Goal: Obtain resource: Obtain resource

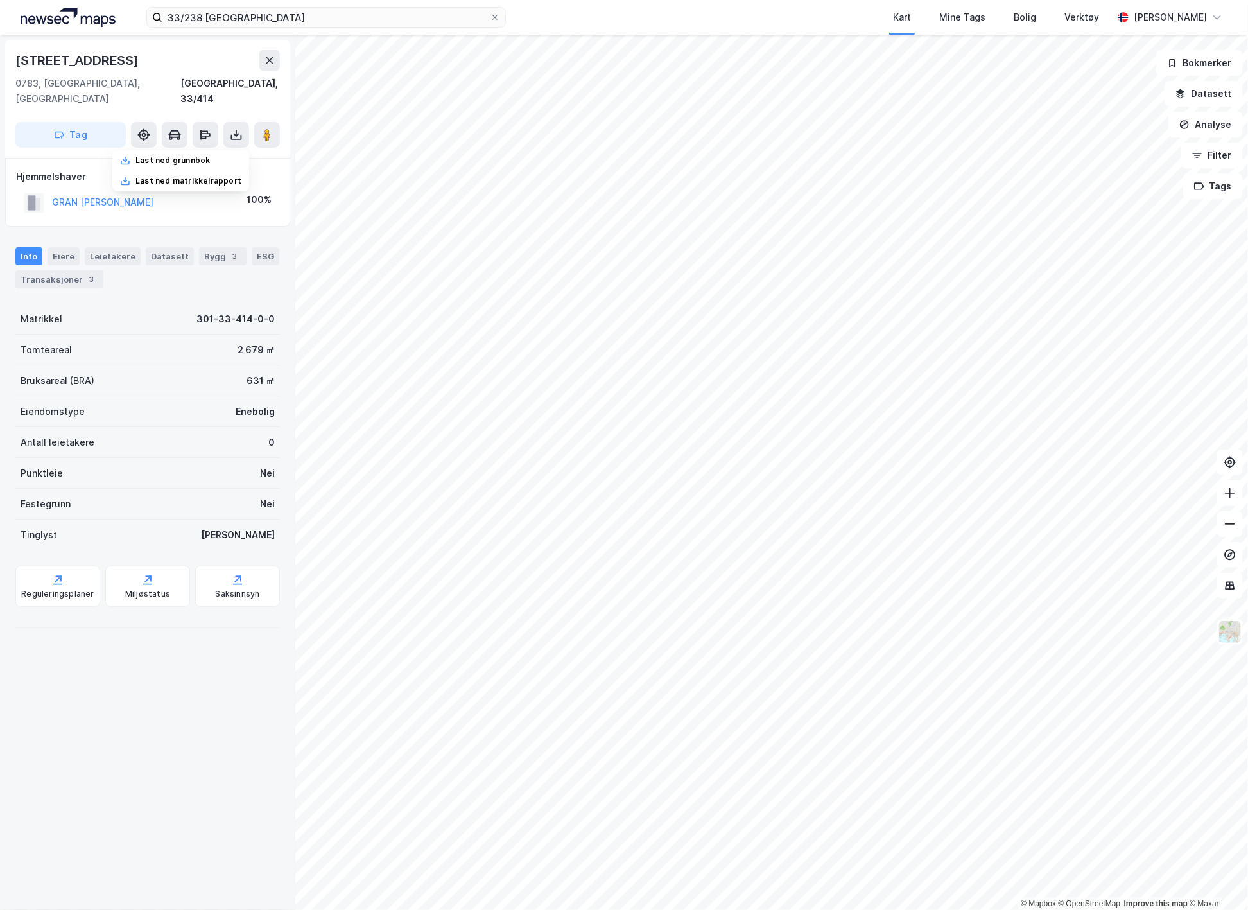
click at [154, 155] on div "Last ned grunnbok" at bounding box center [173, 160] width 74 height 10
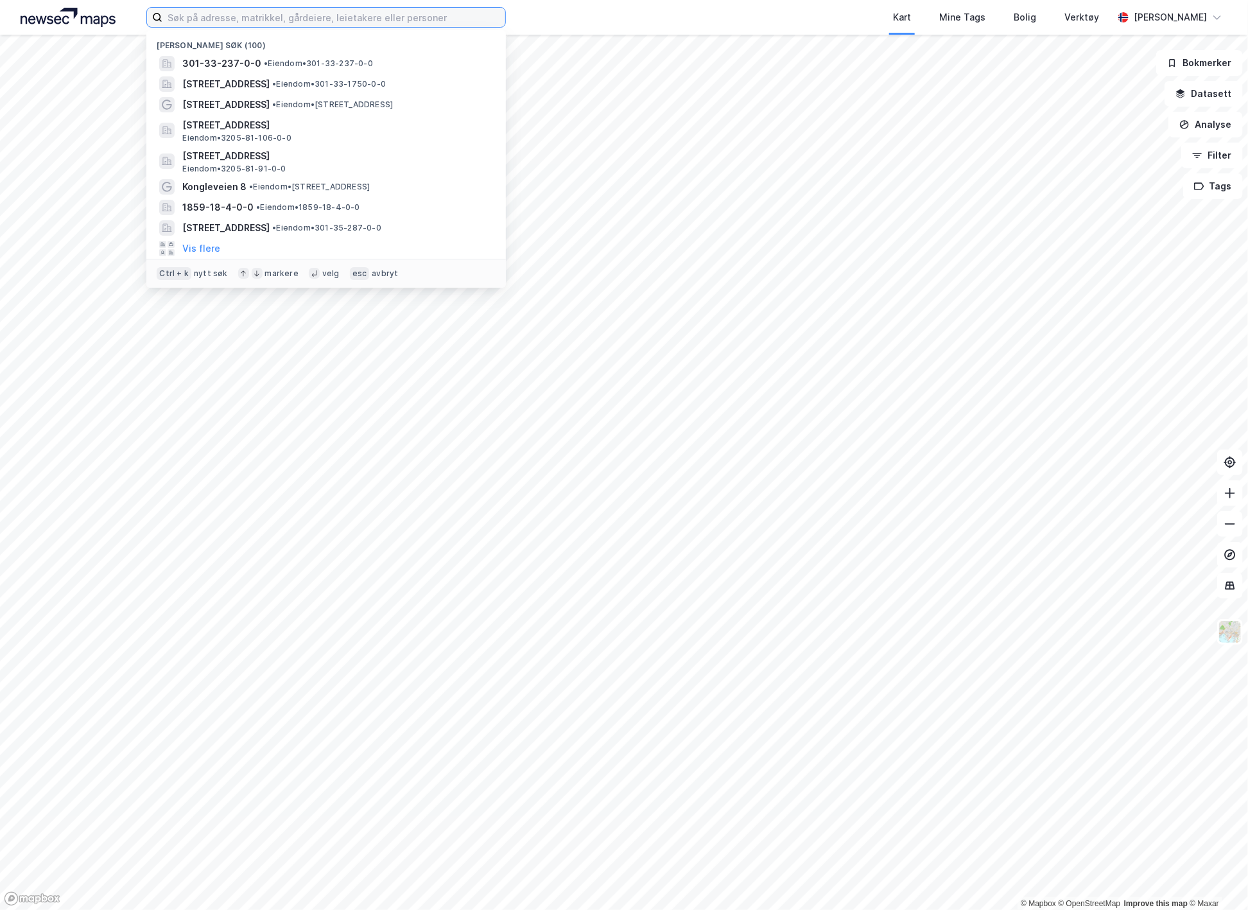
click at [351, 26] on input at bounding box center [333, 17] width 343 height 19
click at [270, 91] on span "Dagaliveien 28, 0783, OSLO, OSLO" at bounding box center [225, 83] width 87 height 15
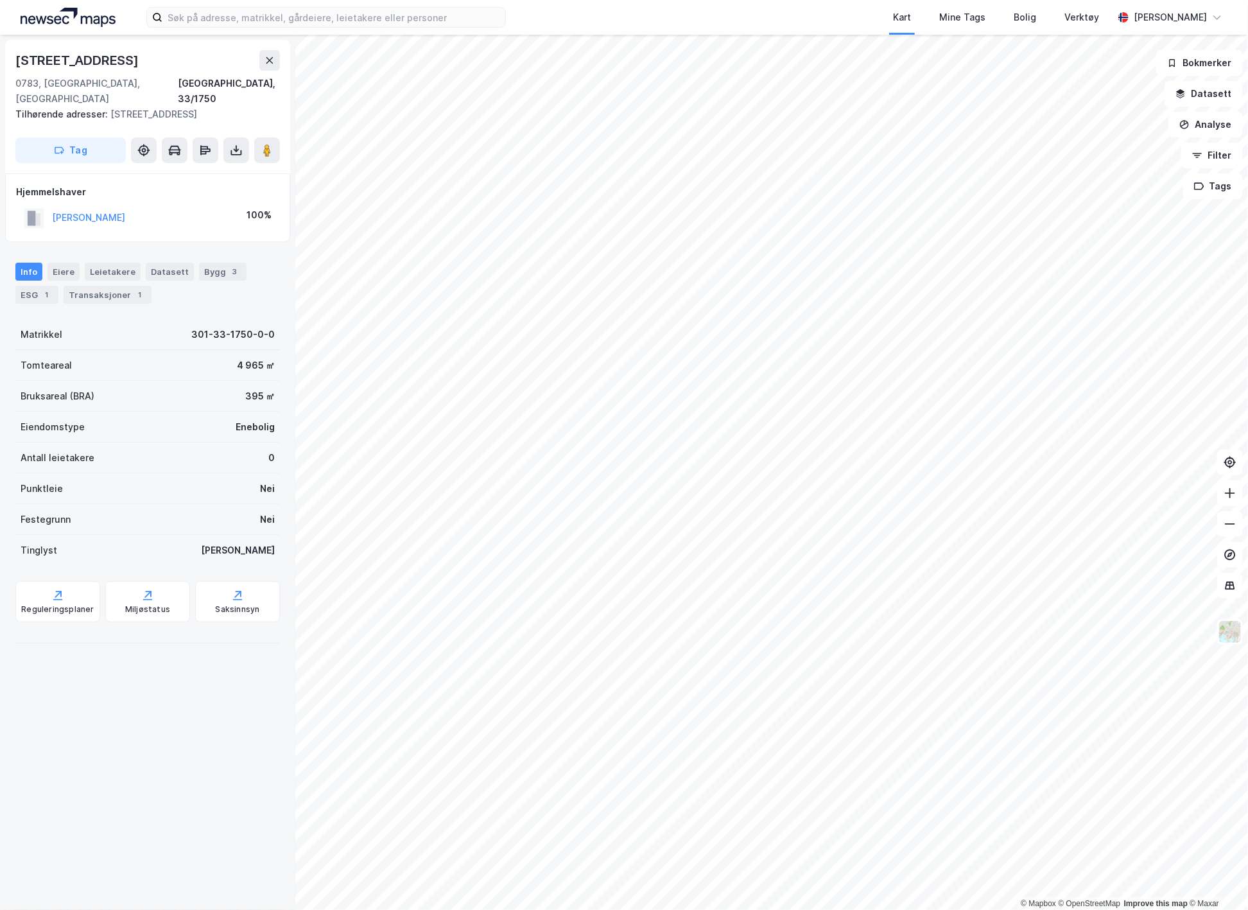
click at [232, 144] on icon at bounding box center [236, 150] width 13 height 13
click at [204, 171] on div "Last ned grunnbok" at bounding box center [173, 176] width 74 height 10
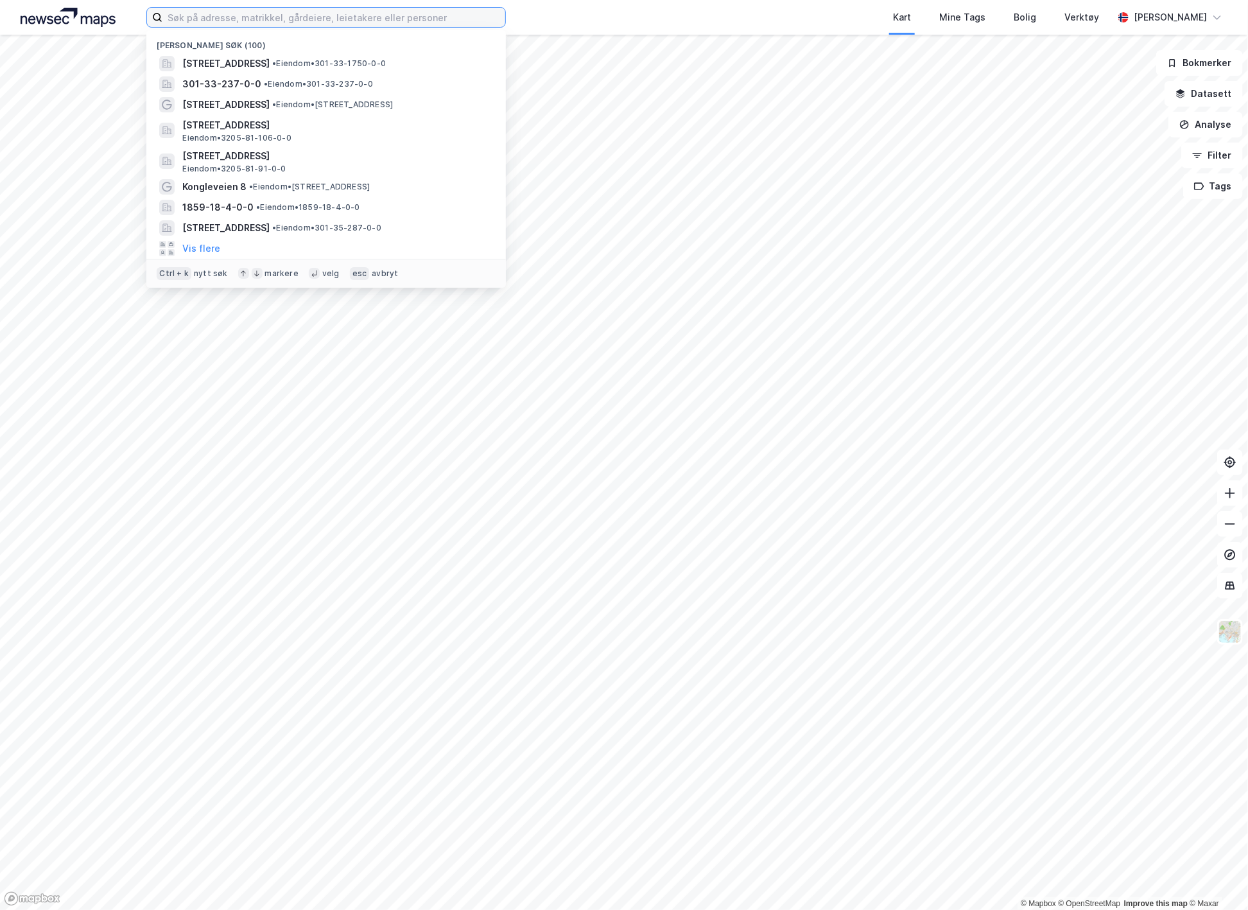
click at [240, 19] on input at bounding box center [333, 17] width 343 height 19
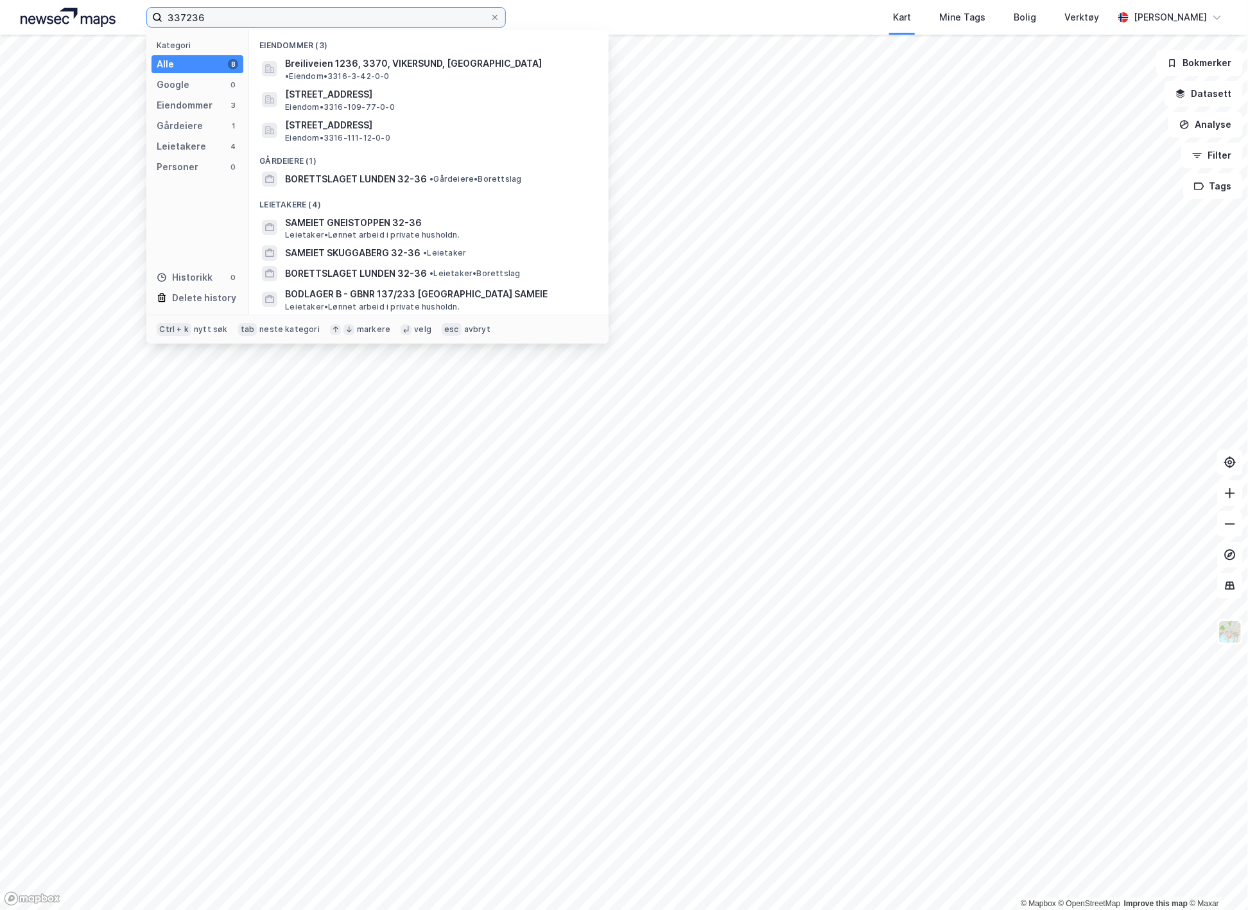
click at [324, 22] on input "337236" at bounding box center [326, 17] width 328 height 19
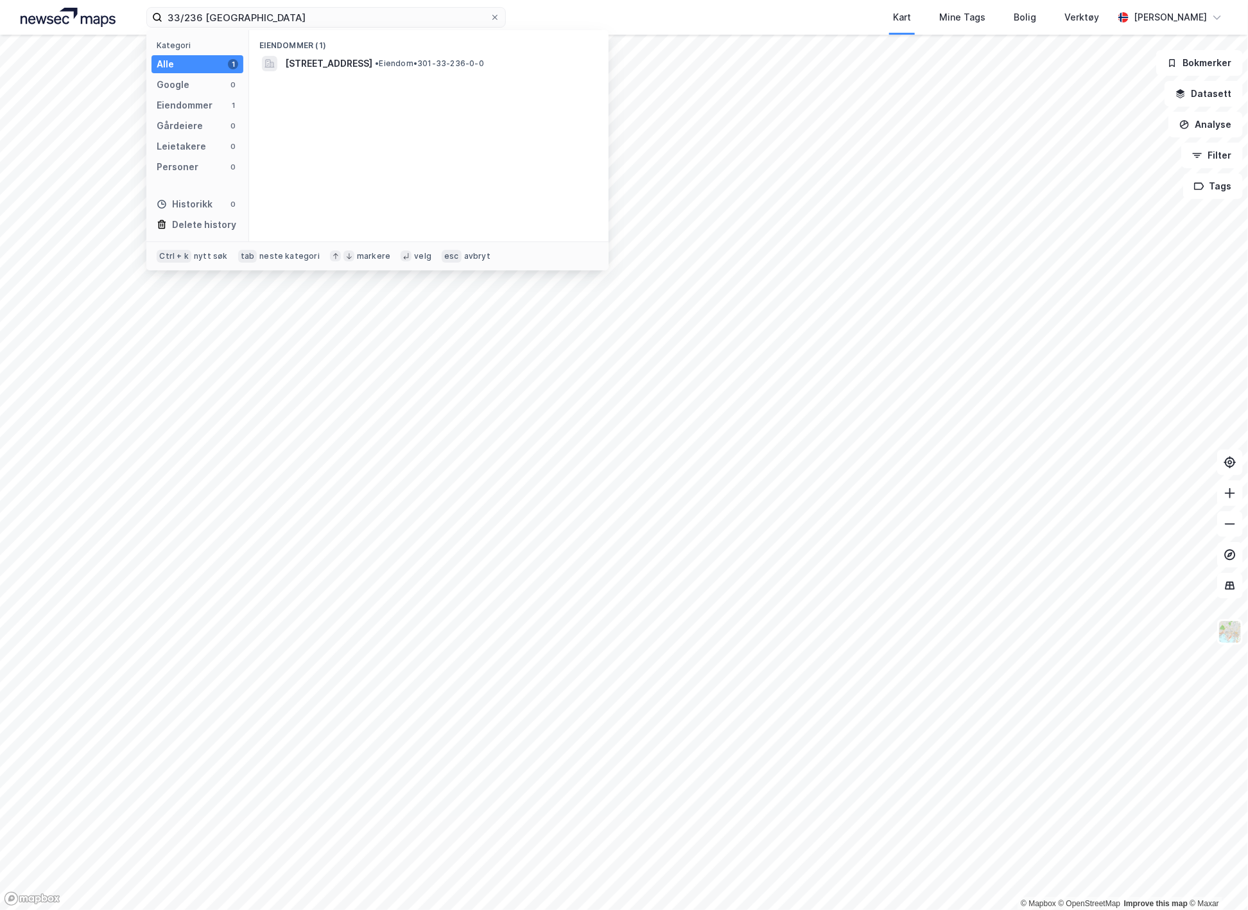
click at [345, 60] on span "[STREET_ADDRESS]" at bounding box center [328, 63] width 87 height 15
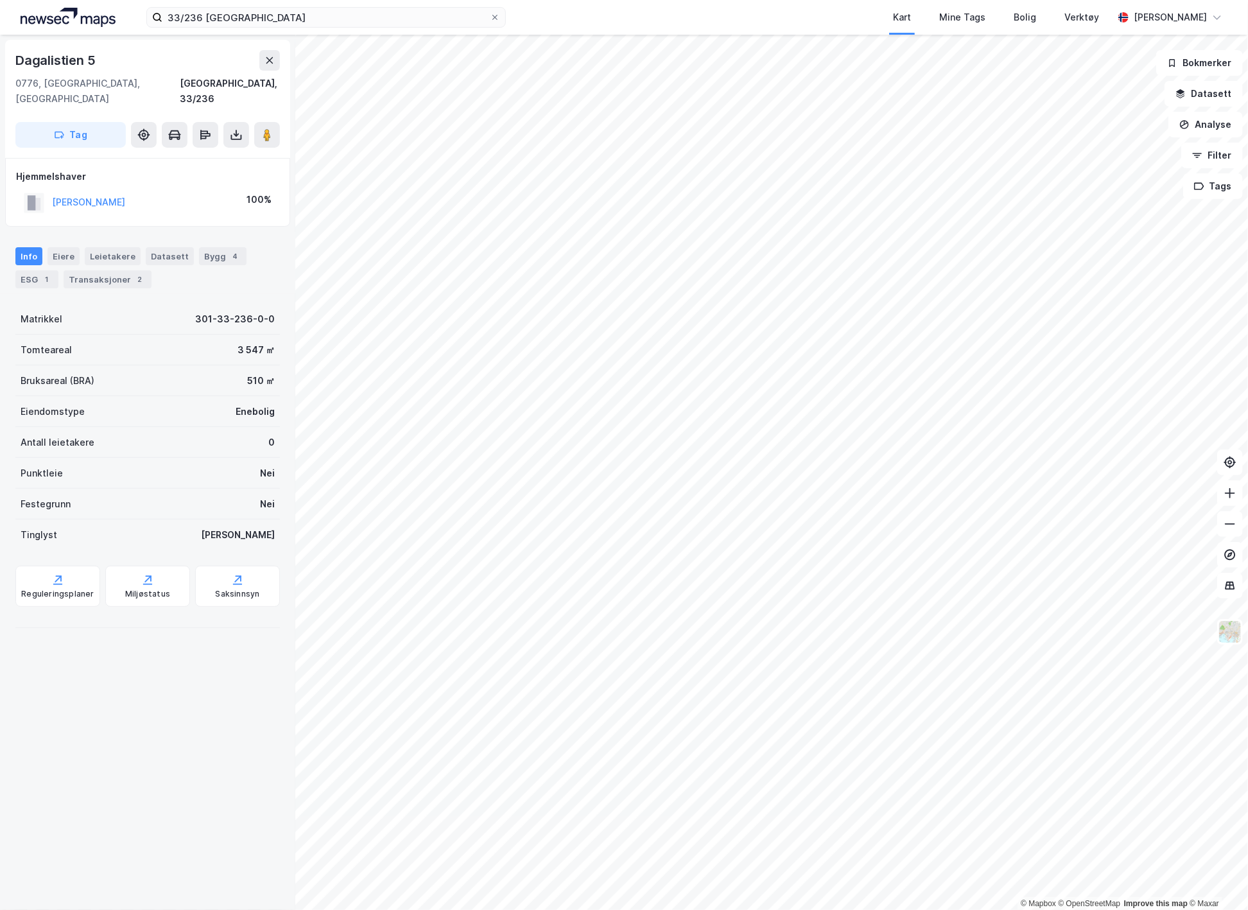
click at [240, 126] on button at bounding box center [236, 135] width 26 height 26
click at [189, 155] on div "Last ned grunnbok" at bounding box center [173, 160] width 74 height 10
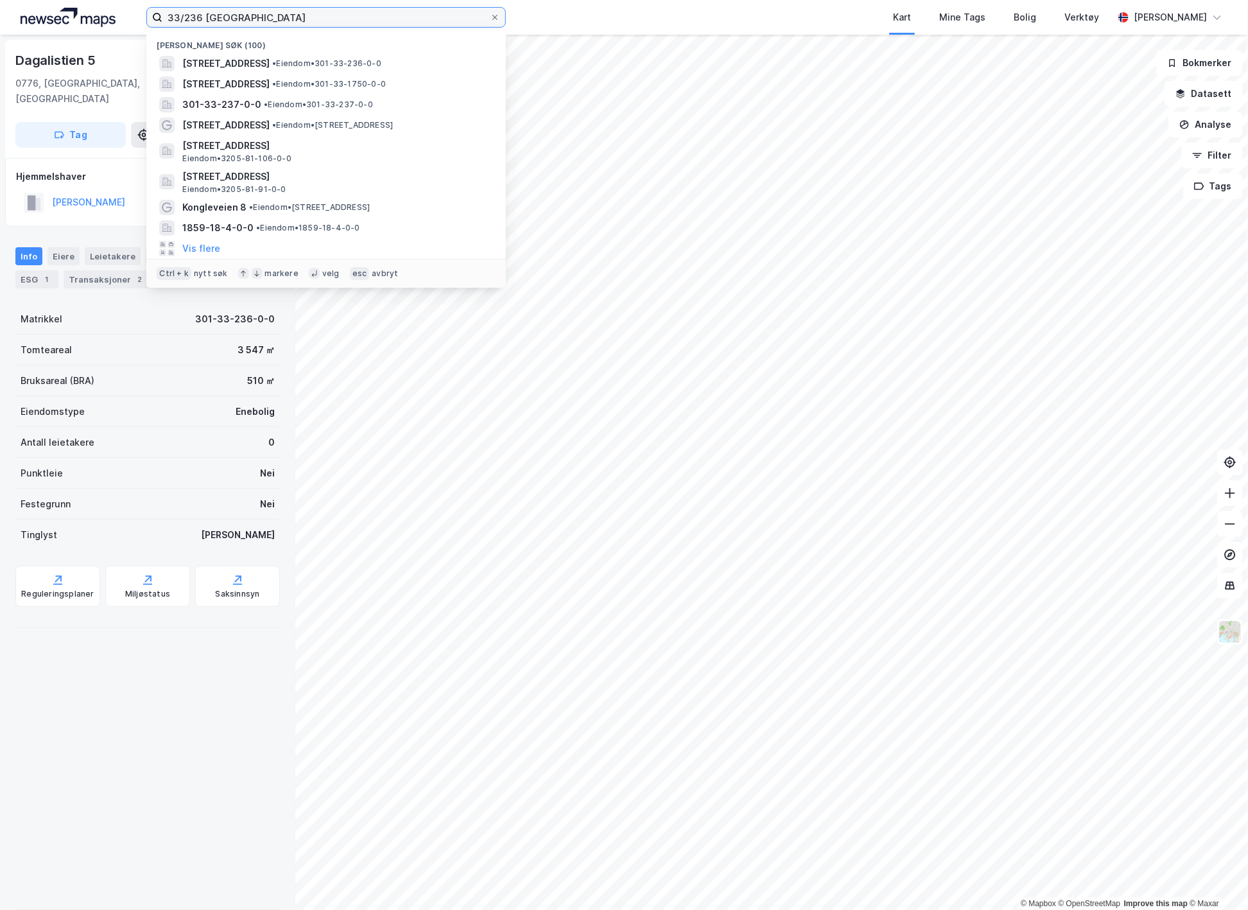
click at [203, 13] on input "33/236 [GEOGRAPHIC_DATA]" at bounding box center [326, 17] width 328 height 19
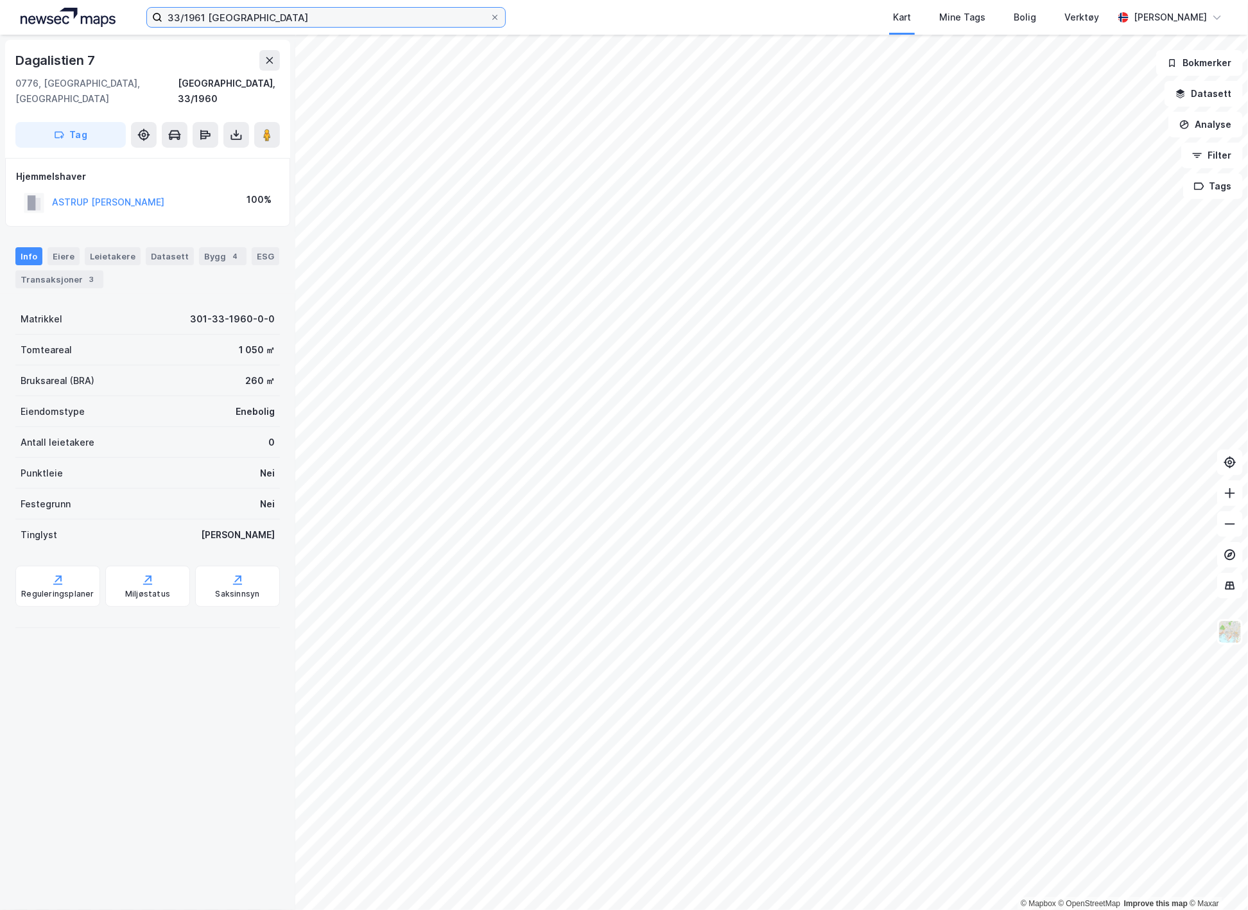
click at [199, 17] on input "33/1961 [GEOGRAPHIC_DATA]" at bounding box center [326, 17] width 328 height 19
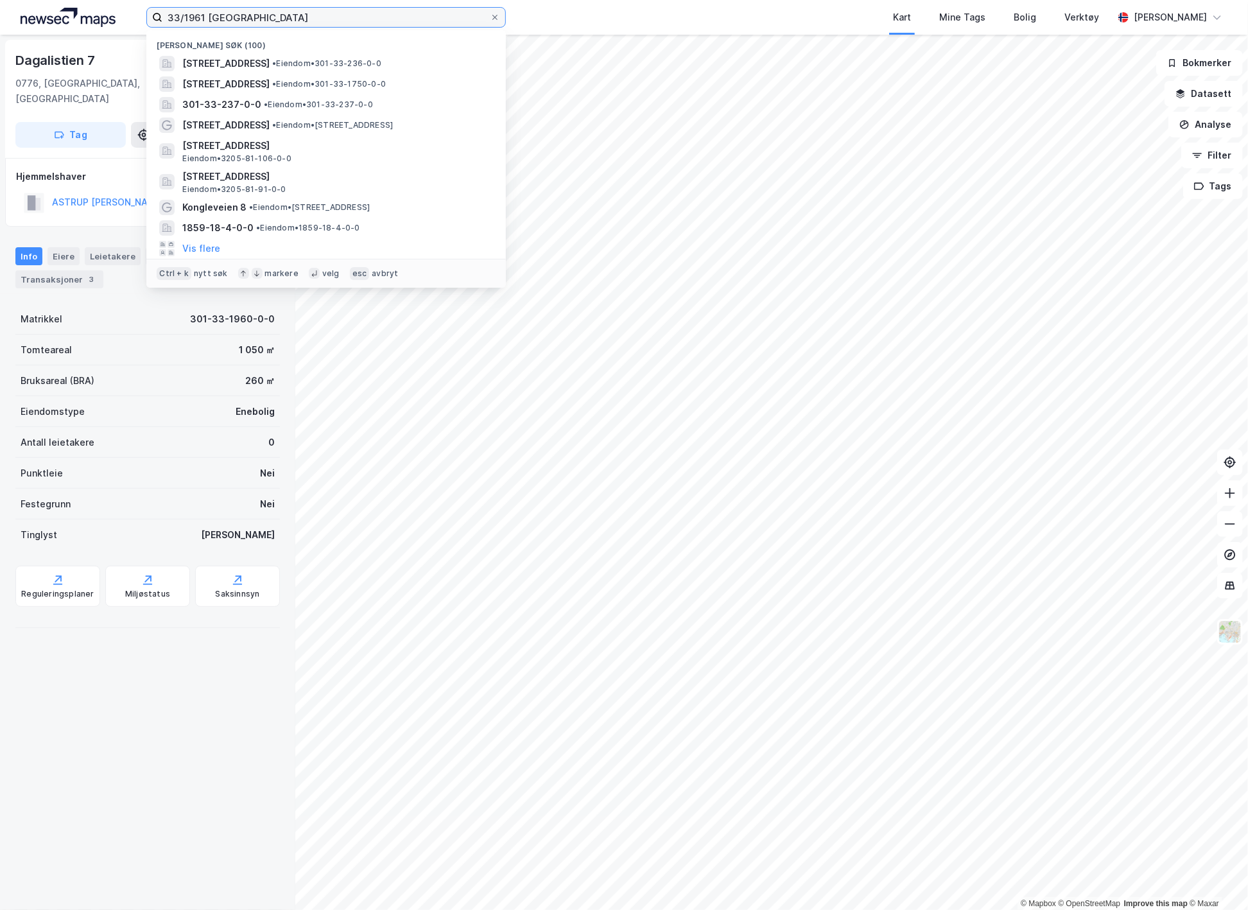
click at [199, 17] on input "33/1961 [GEOGRAPHIC_DATA]" at bounding box center [326, 17] width 328 height 19
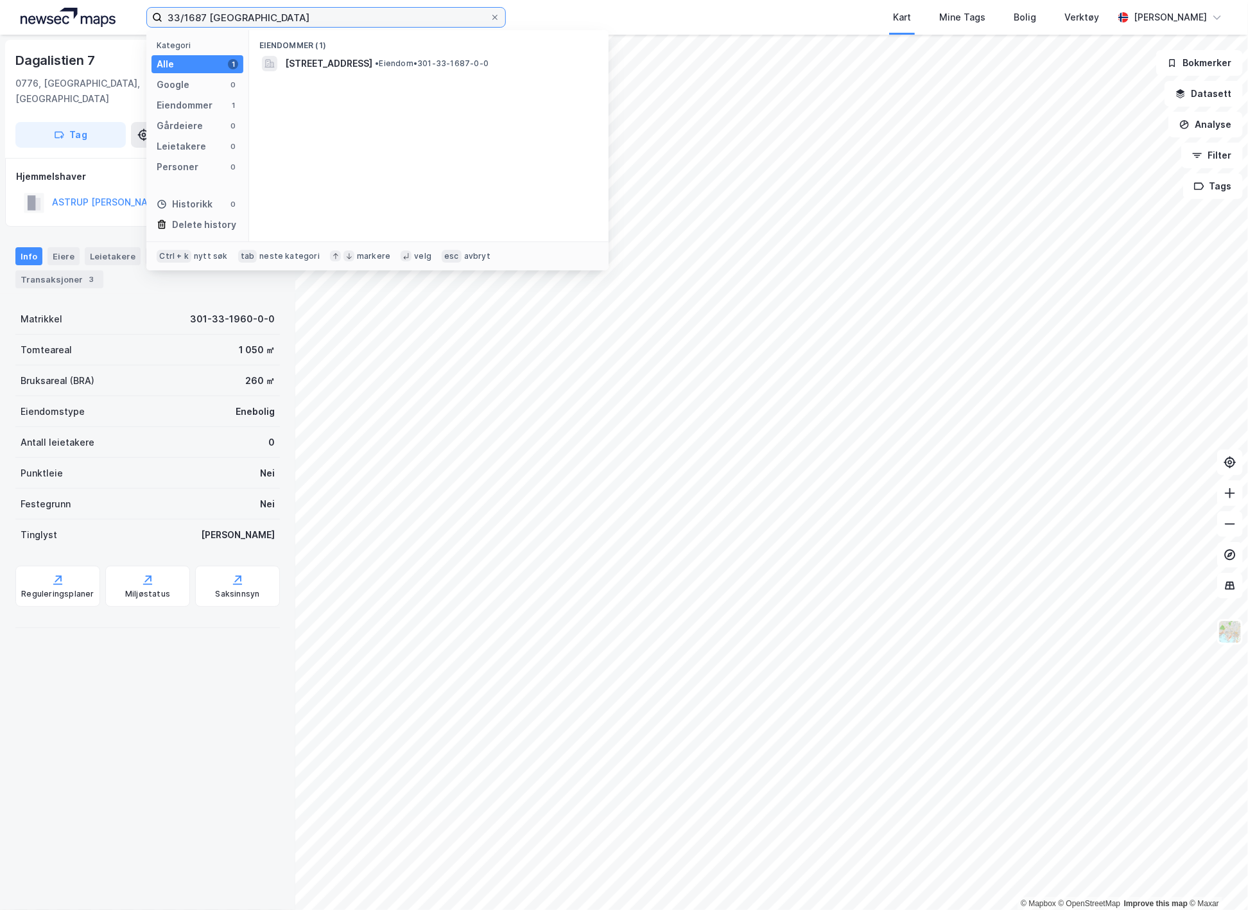
type input "33/1687 [GEOGRAPHIC_DATA]"
click at [458, 58] on span "• Eiendom • 301-33-1687-0-0" at bounding box center [432, 63] width 114 height 10
